Goal: Transaction & Acquisition: Purchase product/service

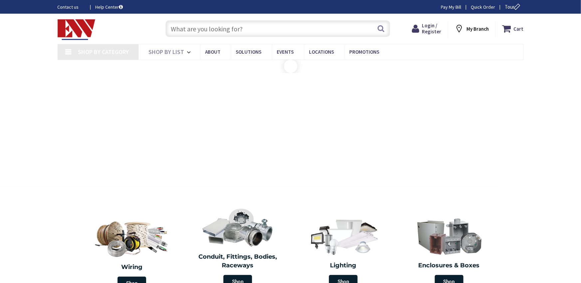
click at [228, 35] on input "text" at bounding box center [278, 28] width 225 height 17
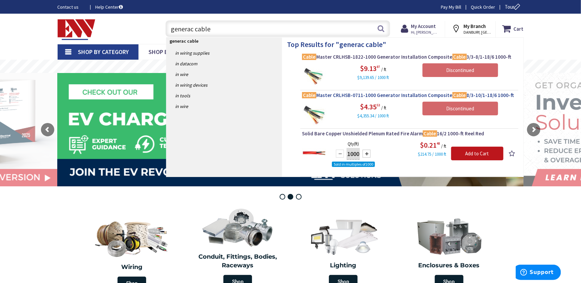
type input "generac cable"
click at [357, 94] on span "Cable Master CRLHSB-0711-1000 Generator Installation Composite Cable 8/3-10/1-1…" at bounding box center [409, 95] width 215 height 7
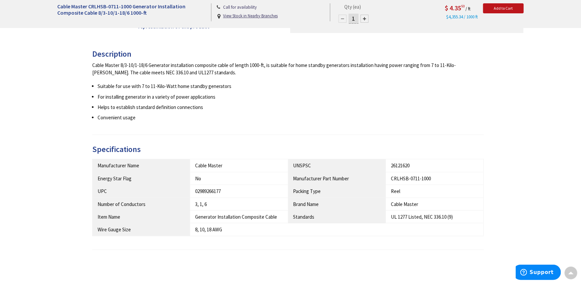
scroll to position [258, 0]
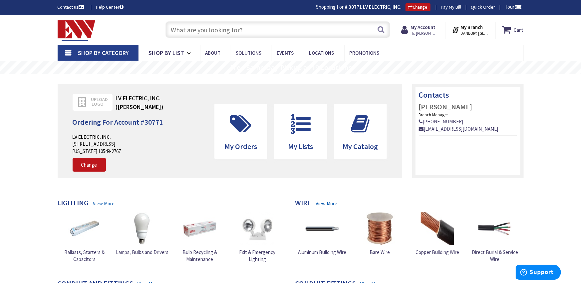
click at [194, 24] on input "text" at bounding box center [278, 29] width 225 height 17
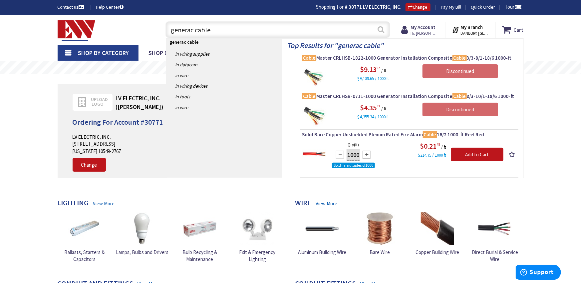
type input "generac cable"
click at [383, 34] on button "Search" at bounding box center [381, 29] width 9 height 15
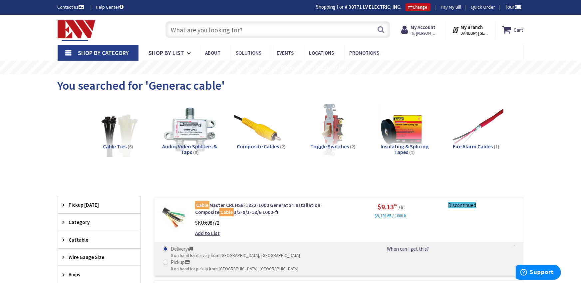
click at [225, 33] on input "text" at bounding box center [278, 29] width 225 height 17
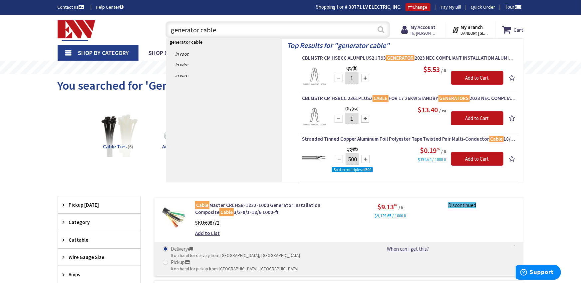
type input "generator cable"
click at [383, 34] on button "Search" at bounding box center [381, 29] width 9 height 15
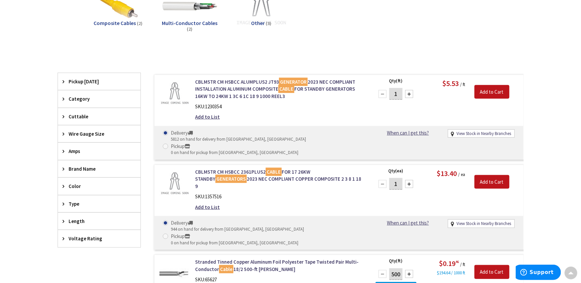
scroll to position [135, 0]
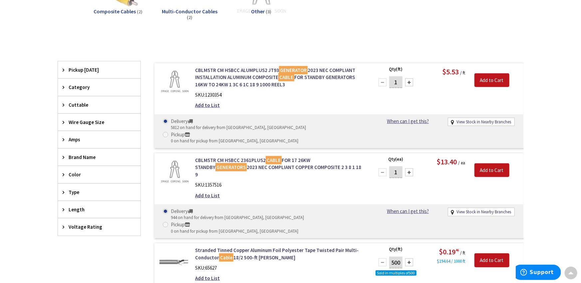
click at [401, 81] on input "1" at bounding box center [395, 82] width 13 height 12
type input "100"
click at [503, 78] on input "Add to Cart" at bounding box center [492, 80] width 35 height 14
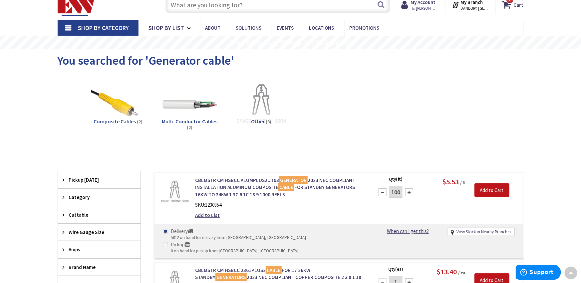
scroll to position [0, 0]
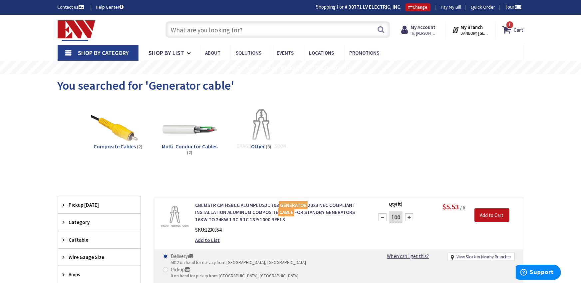
click at [210, 28] on input "text" at bounding box center [278, 29] width 225 height 17
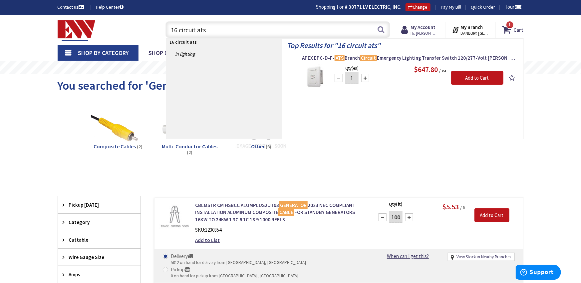
type input "16 circuit ats"
click at [511, 33] on icon at bounding box center [508, 30] width 11 height 12
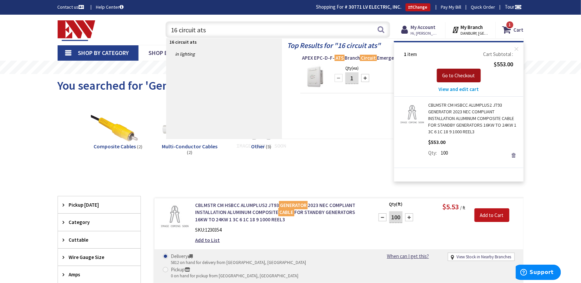
click at [462, 73] on span "Go to Checkout" at bounding box center [459, 75] width 33 height 6
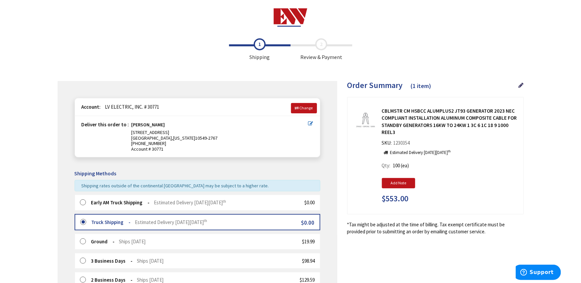
click at [109, 206] on div "Early AM Truck Shipping Estimated Delivery [DATE][DATE] $0.00" at bounding box center [198, 203] width 246 height 16
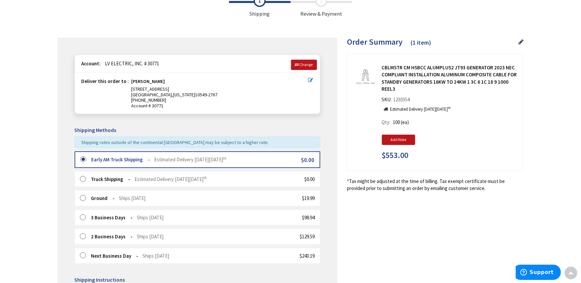
scroll to position [122, 0]
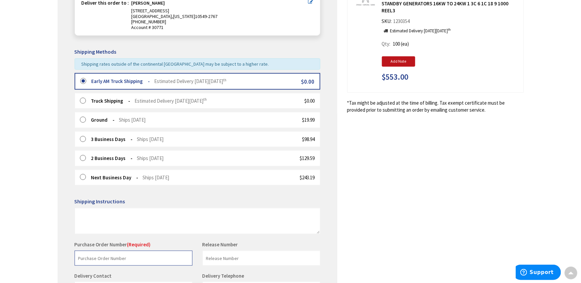
click at [112, 256] on input "text" at bounding box center [134, 257] width 118 height 15
type input "1577"
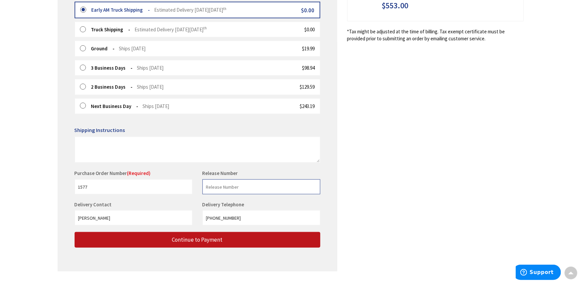
scroll to position [209, 0]
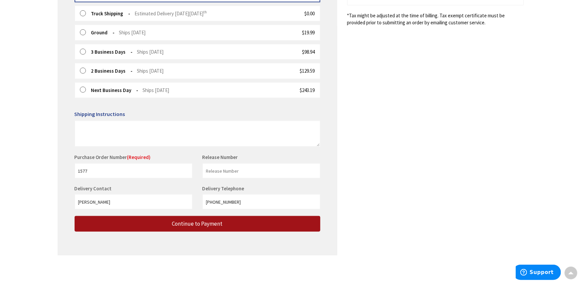
click at [161, 223] on button "Continue to Payment" at bounding box center [198, 224] width 246 height 16
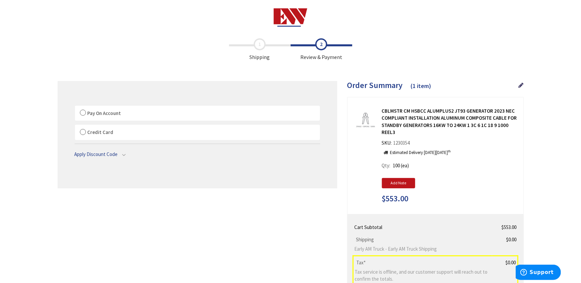
click at [84, 114] on label "Pay On Account" at bounding box center [197, 113] width 245 height 15
click at [81, 111] on label "Pay On Account" at bounding box center [197, 113] width 245 height 15
click at [75, 107] on input "Pay On Account" at bounding box center [75, 107] width 0 height 0
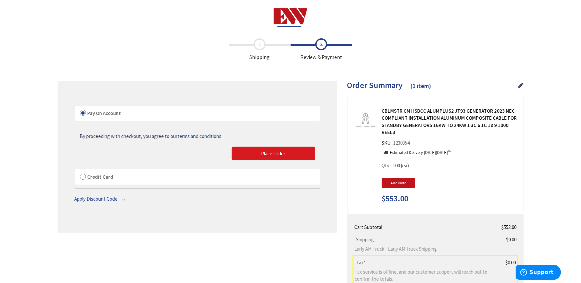
drag, startPoint x: 286, startPoint y: 167, endPoint x: 273, endPoint y: 155, distance: 18.2
click at [281, 163] on div "Pay On Account By proceeding with checkout, you agree to our terms and conditio…" at bounding box center [198, 145] width 246 height 80
click at [273, 155] on span "Place Order" at bounding box center [273, 153] width 24 height 6
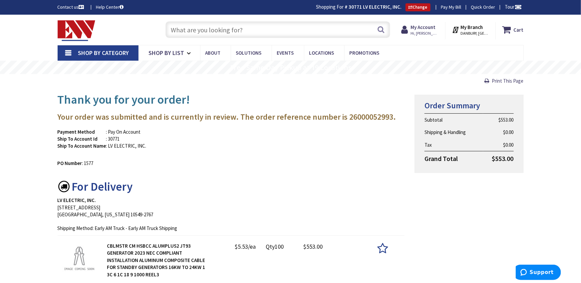
click at [180, 25] on input "text" at bounding box center [278, 29] width 225 height 17
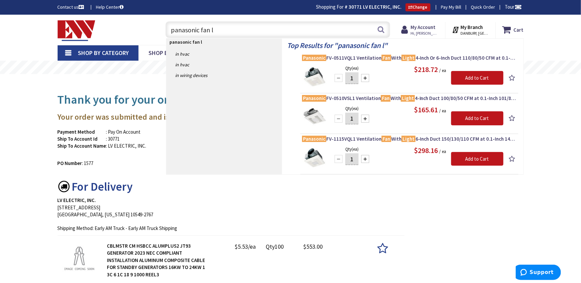
type input "panasonic fan"
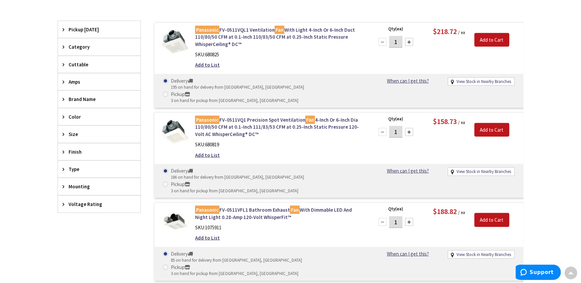
scroll to position [244, 0]
click at [275, 206] on link "Panasonic FV-0511VFL1 Bathroom Exhaust Fan With Dimmable LED And Night Light 0.…" at bounding box center [280, 213] width 170 height 14
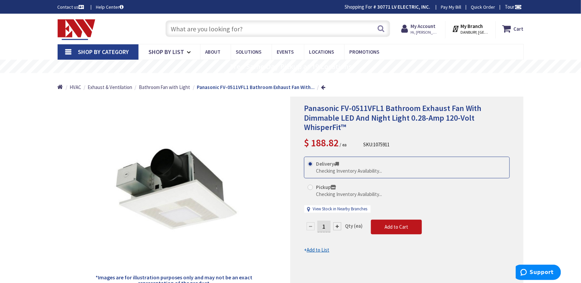
click at [324, 226] on div "1" at bounding box center [324, 225] width 40 height 13
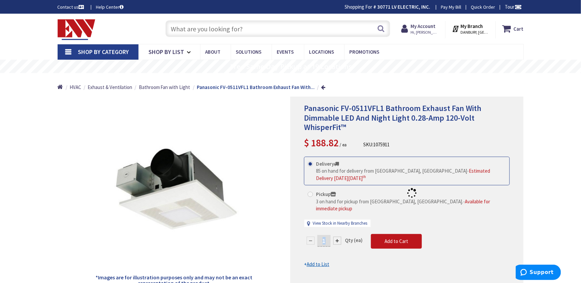
click at [324, 226] on form "This product is Discontinued Delivery 85 on hand for delivery from Middletown, …" at bounding box center [407, 212] width 206 height 111
click at [324, 233] on div at bounding box center [407, 193] width 232 height 192
click at [323, 235] on input "1" at bounding box center [323, 241] width 13 height 12
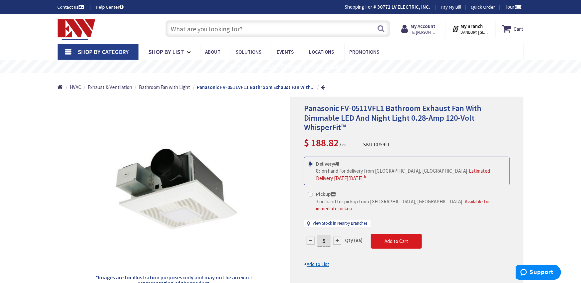
type input "5"
click at [386, 234] on form "This product is Discontinued Delivery 85 on hand for delivery from Middletown, …" at bounding box center [407, 212] width 206 height 111
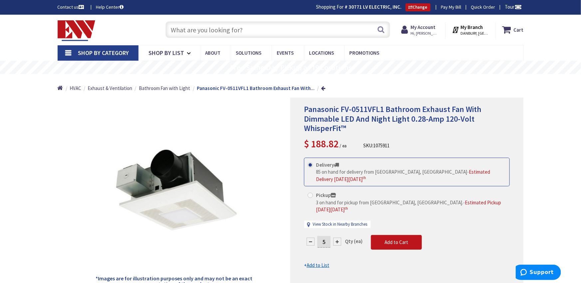
click at [380, 213] on div "Delivery 85 on hand for delivery from Middletown, CT - Estimated Delivery on Mo…" at bounding box center [407, 196] width 206 height 77
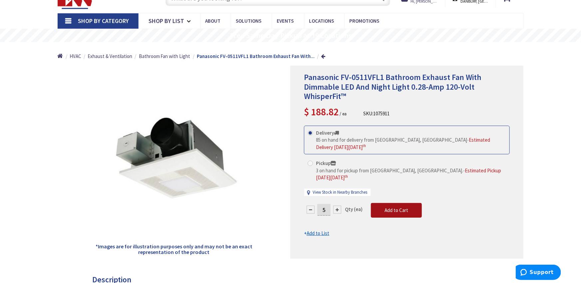
click at [386, 207] on span "Add to Cart" at bounding box center [397, 210] width 24 height 6
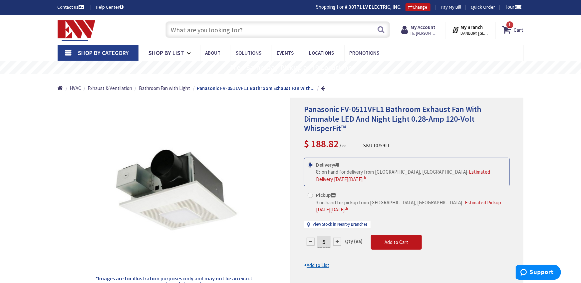
click at [227, 32] on input "text" at bounding box center [278, 29] width 225 height 17
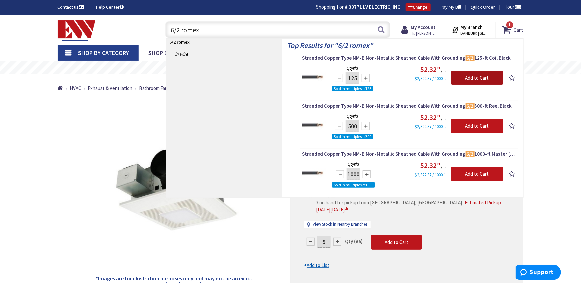
click at [473, 78] on input "Add to Cart" at bounding box center [477, 78] width 52 height 14
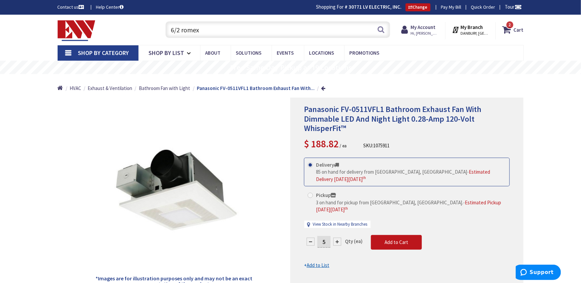
drag, startPoint x: 232, startPoint y: 28, endPoint x: 150, endPoint y: 26, distance: 81.6
click at [153, 26] on div "Toggle Nav 6/2 romex 6/2 romex Search 2 2 2 items Cart My Cart 2" at bounding box center [291, 30] width 476 height 22
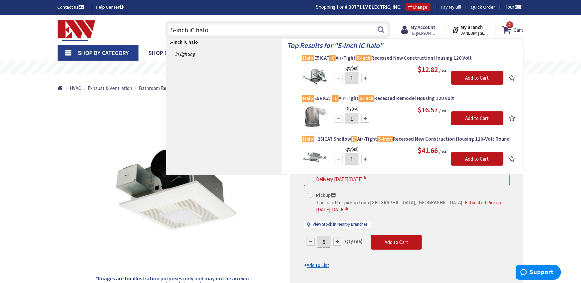
type input "5-inch iC halo"
click at [353, 80] on input "1" at bounding box center [351, 78] width 13 height 12
type input "6"
click at [464, 78] on input "Add to Cart" at bounding box center [477, 78] width 52 height 14
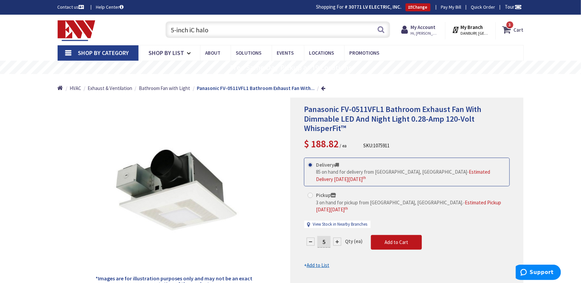
click at [511, 29] on icon at bounding box center [508, 30] width 11 height 12
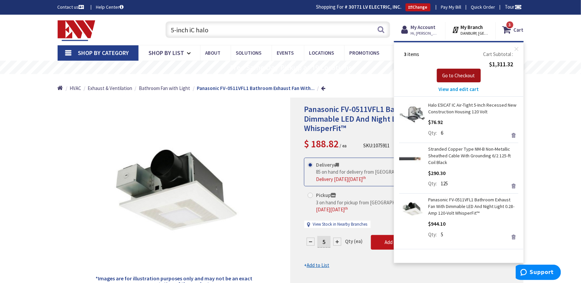
click at [472, 74] on span "Go to Checkout" at bounding box center [459, 75] width 33 height 6
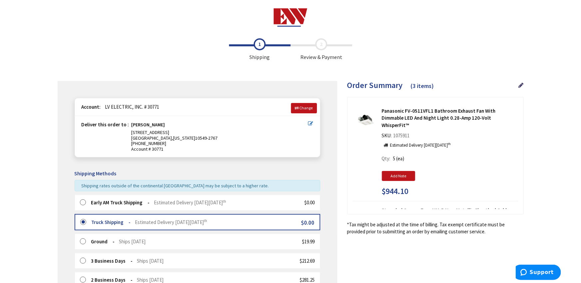
click at [91, 203] on strong "Early AM Truck Shipping" at bounding box center [120, 202] width 59 height 6
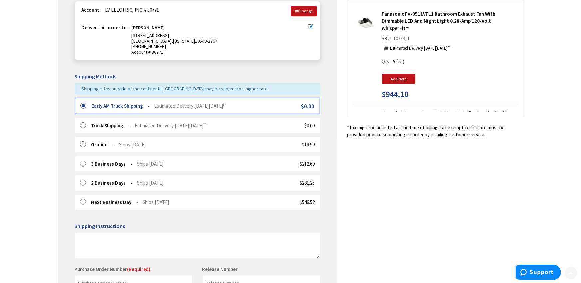
scroll to position [132, 0]
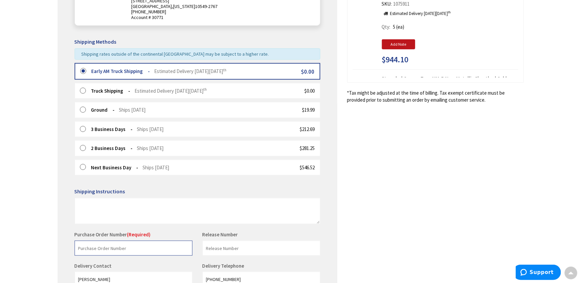
click at [156, 247] on input "text" at bounding box center [134, 247] width 118 height 15
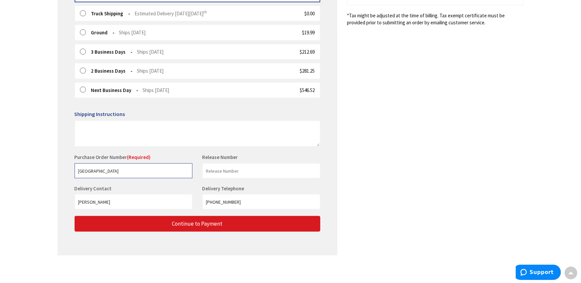
type input "[GEOGRAPHIC_DATA]"
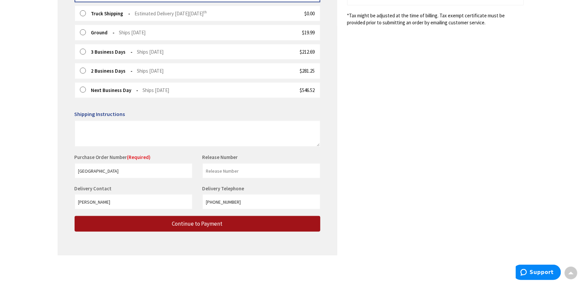
click at [205, 222] on span "Continue to Payment" at bounding box center [197, 223] width 51 height 7
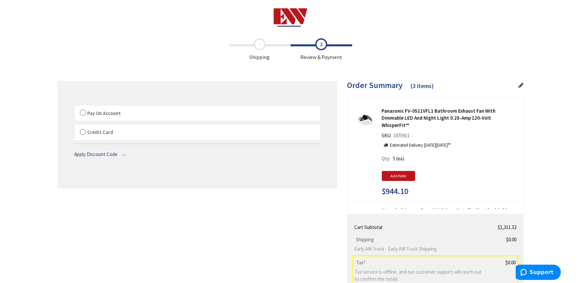
click at [94, 114] on span "Pay On Account" at bounding box center [105, 113] width 34 height 6
click at [75, 107] on input "Pay On Account" at bounding box center [75, 107] width 0 height 0
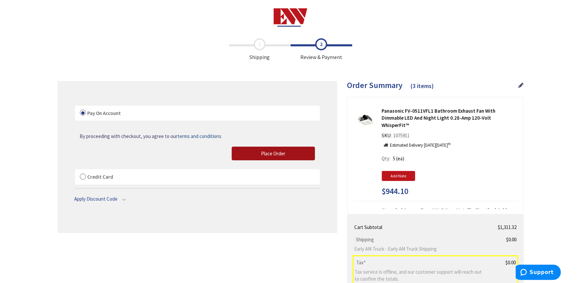
click at [240, 156] on button "Place Order" at bounding box center [273, 154] width 83 height 14
